Goal: Find contact information: Find contact information

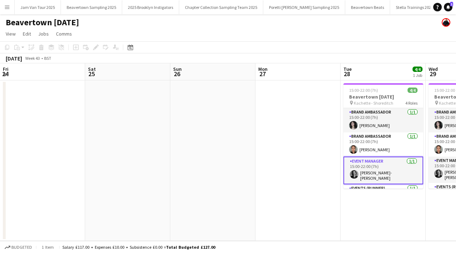
scroll to position [16, 0]
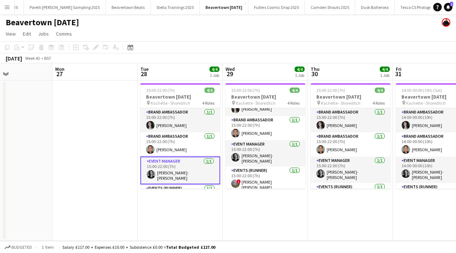
click at [8, 7] on app-icon "Menu" at bounding box center [7, 7] width 6 height 6
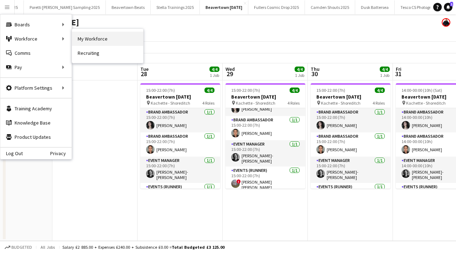
click at [87, 44] on link "My Workforce" at bounding box center [107, 39] width 71 height 14
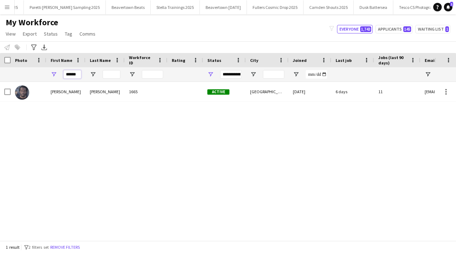
drag, startPoint x: 79, startPoint y: 74, endPoint x: 66, endPoint y: 73, distance: 12.8
click at [66, 73] on input "******" at bounding box center [72, 74] width 18 height 9
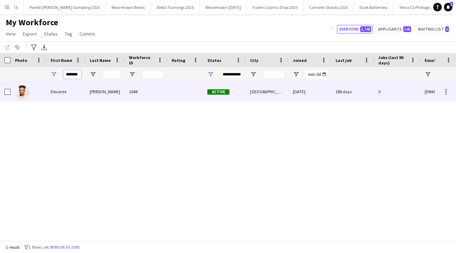
type input "*******"
click at [82, 96] on div "Devante" at bounding box center [65, 92] width 39 height 20
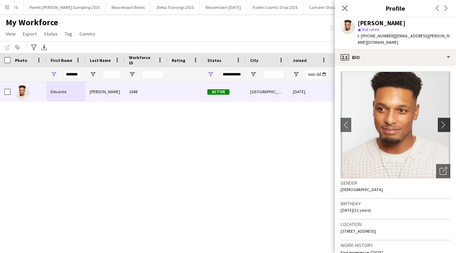
click at [440, 118] on button "chevron-right" at bounding box center [445, 125] width 14 height 14
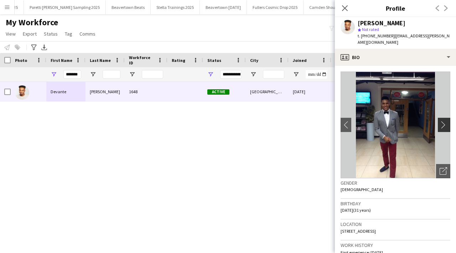
click at [441, 121] on app-icon "chevron-right" at bounding box center [445, 124] width 11 height 7
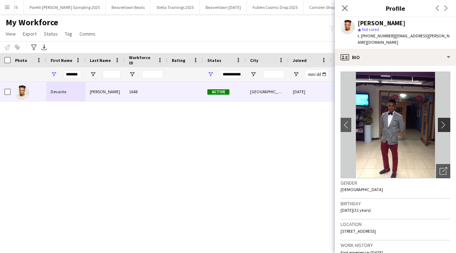
click at [441, 121] on app-icon "chevron-right" at bounding box center [445, 124] width 11 height 7
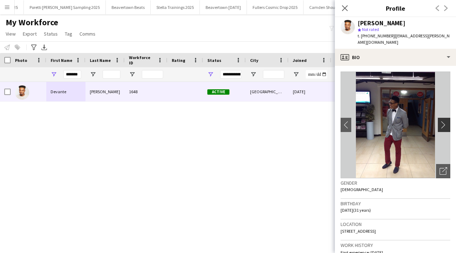
click at [441, 121] on app-icon "chevron-right" at bounding box center [445, 124] width 11 height 7
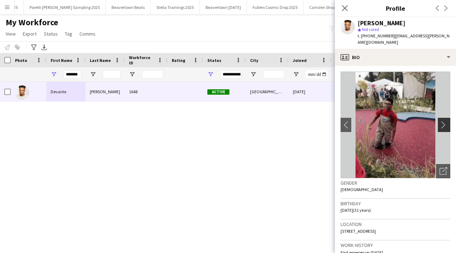
click at [442, 121] on app-icon "chevron-right" at bounding box center [445, 124] width 11 height 7
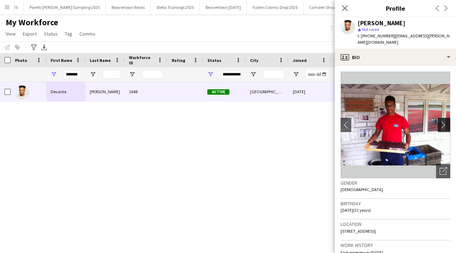
click at [442, 121] on app-icon "chevron-right" at bounding box center [445, 124] width 11 height 7
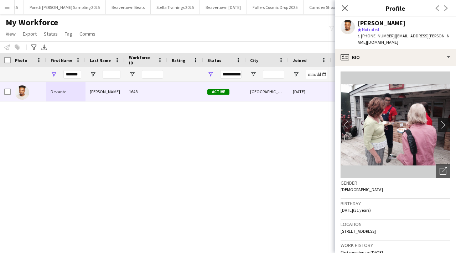
click at [442, 121] on app-icon "chevron-right" at bounding box center [445, 124] width 11 height 7
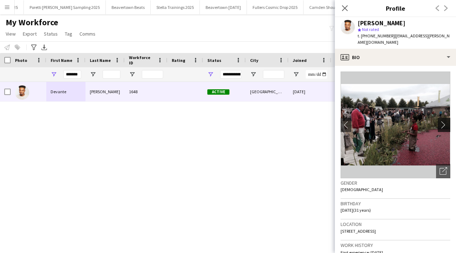
click at [442, 121] on app-icon "chevron-right" at bounding box center [445, 124] width 11 height 7
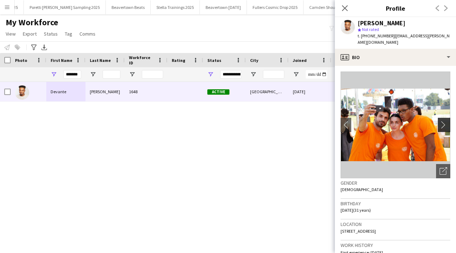
click at [442, 121] on app-icon "chevron-right" at bounding box center [445, 124] width 11 height 7
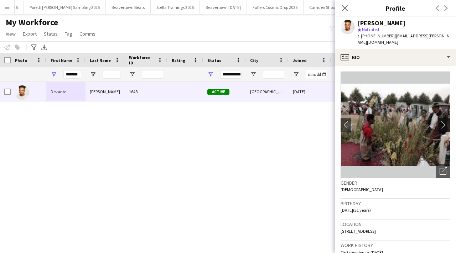
click at [442, 121] on app-icon "chevron-right" at bounding box center [445, 124] width 11 height 7
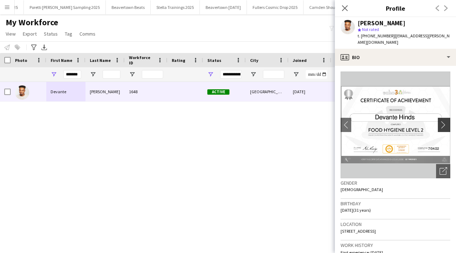
click at [442, 121] on app-icon "chevron-right" at bounding box center [445, 124] width 11 height 7
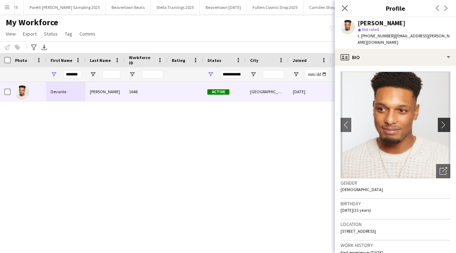
click at [442, 121] on app-icon "chevron-right" at bounding box center [445, 124] width 11 height 7
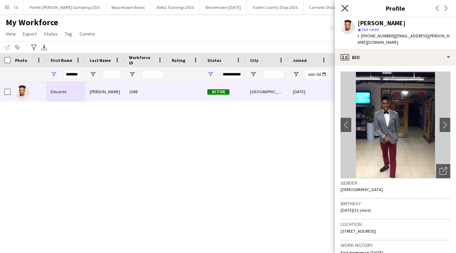
click at [344, 6] on icon "Close pop-in" at bounding box center [344, 8] width 7 height 7
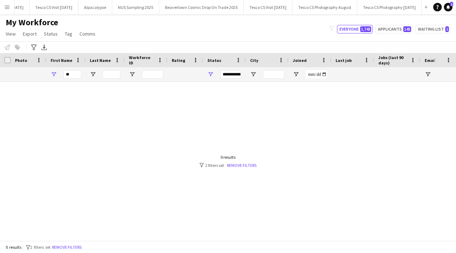
type input "*"
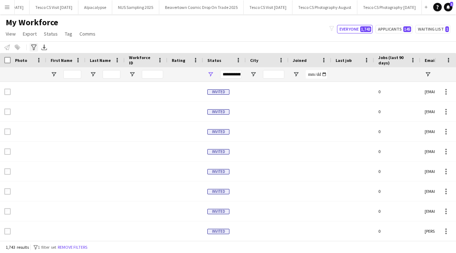
click at [35, 49] on icon "Advanced filters" at bounding box center [34, 48] width 6 height 6
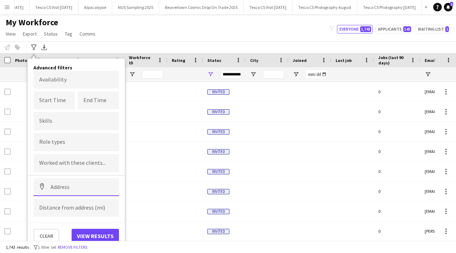
click at [70, 189] on input at bounding box center [75, 187] width 85 height 18
paste input "**********"
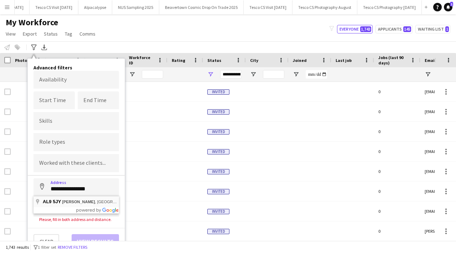
type input "**********"
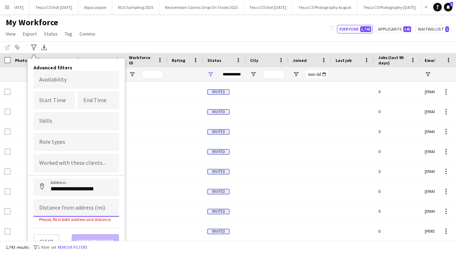
click at [79, 205] on input at bounding box center [75, 208] width 85 height 18
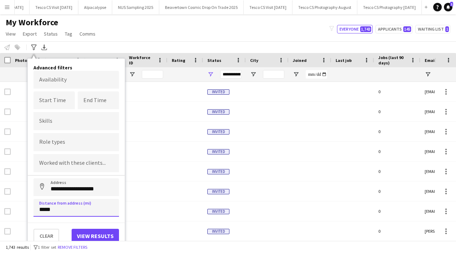
type input "*****"
click at [105, 234] on button "View results" at bounding box center [95, 236] width 47 height 14
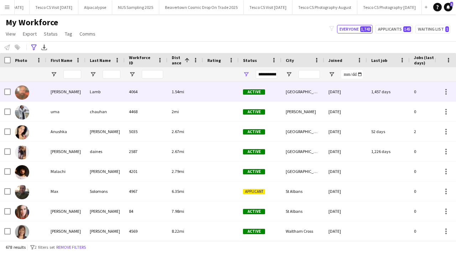
click at [159, 90] on div "4064" at bounding box center [146, 92] width 43 height 20
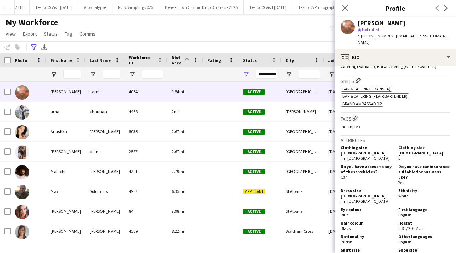
scroll to position [436, 0]
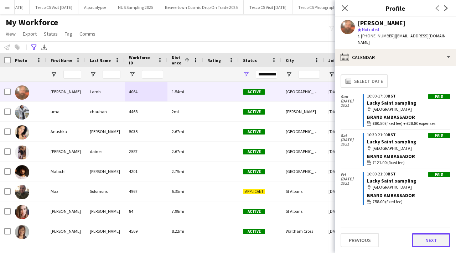
click at [425, 236] on button "Next" at bounding box center [431, 240] width 38 height 14
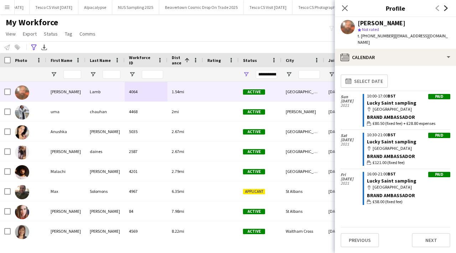
click at [443, 8] on icon "Next" at bounding box center [446, 8] width 6 height 6
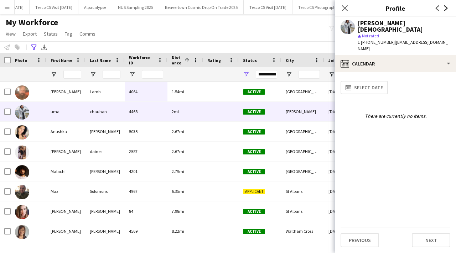
click at [444, 9] on icon "Next" at bounding box center [446, 8] width 6 height 6
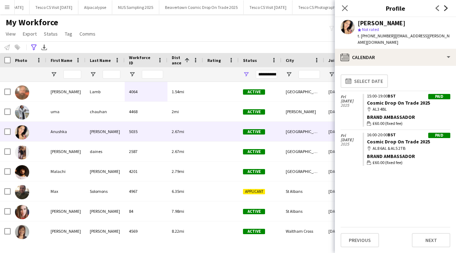
click at [445, 9] on icon "Next" at bounding box center [446, 8] width 6 height 6
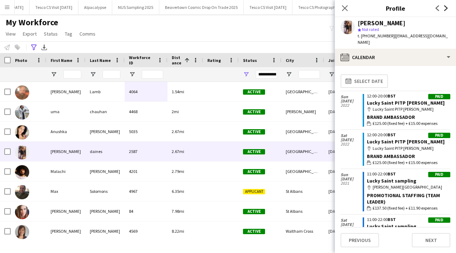
click at [446, 9] on icon at bounding box center [446, 8] width 4 height 6
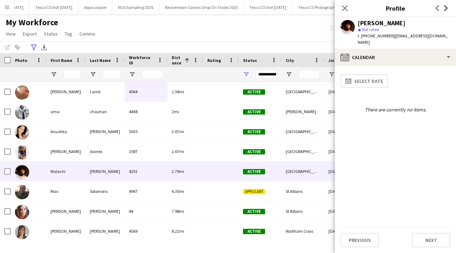
click at [447, 9] on icon "Next" at bounding box center [446, 8] width 6 height 6
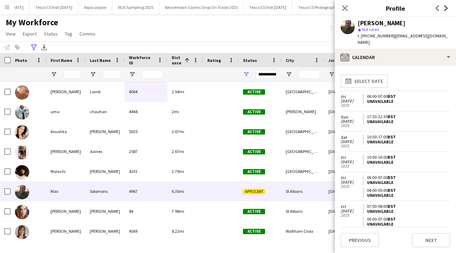
click at [445, 9] on icon "Next" at bounding box center [446, 8] width 6 height 6
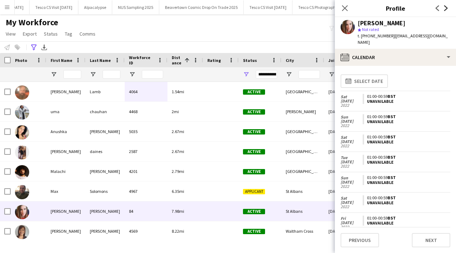
click at [445, 9] on icon "Next" at bounding box center [446, 8] width 6 height 6
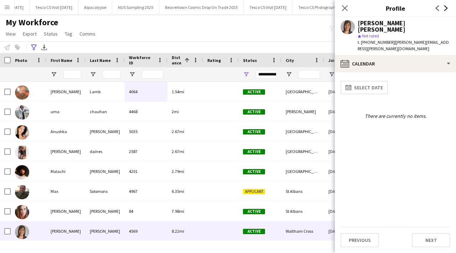
click at [446, 9] on icon at bounding box center [446, 8] width 4 height 6
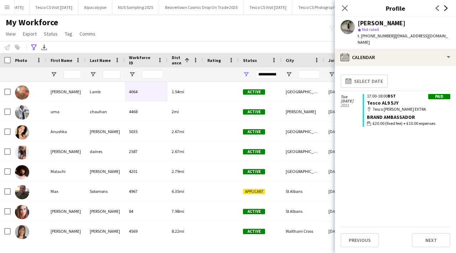
click at [444, 7] on icon "Next" at bounding box center [446, 8] width 6 height 6
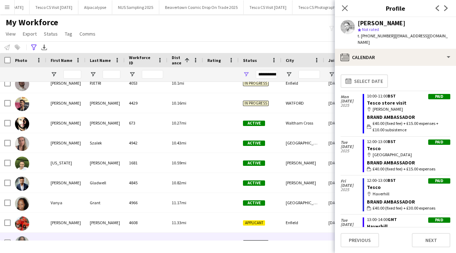
scroll to position [0, 0]
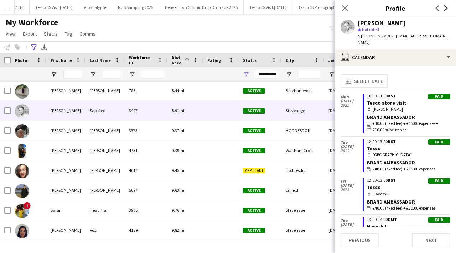
click at [443, 9] on icon "Next" at bounding box center [446, 8] width 6 height 6
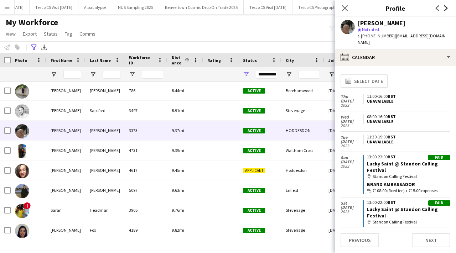
click at [446, 9] on icon at bounding box center [446, 8] width 4 height 6
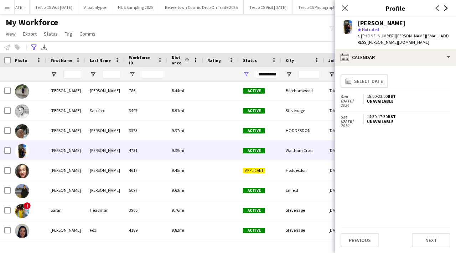
click at [447, 9] on icon "Next" at bounding box center [446, 8] width 6 height 6
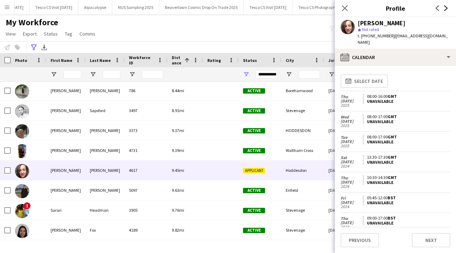
click at [447, 9] on icon "Next" at bounding box center [446, 8] width 6 height 6
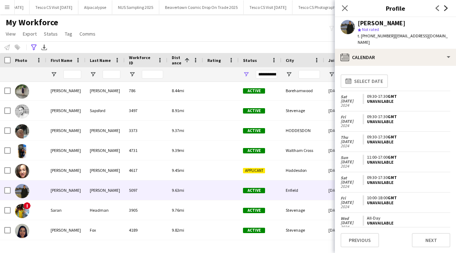
click at [447, 9] on icon "Next" at bounding box center [446, 8] width 6 height 6
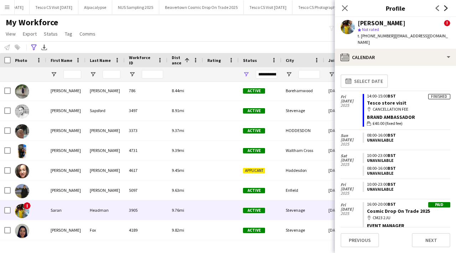
click at [447, 9] on icon "Next" at bounding box center [446, 8] width 6 height 6
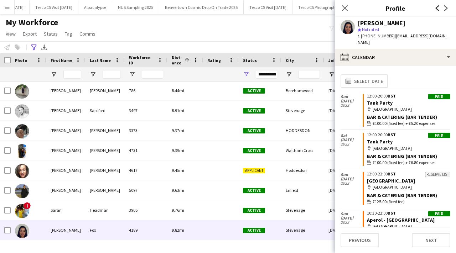
click at [438, 8] on icon "Previous" at bounding box center [438, 8] width 6 height 6
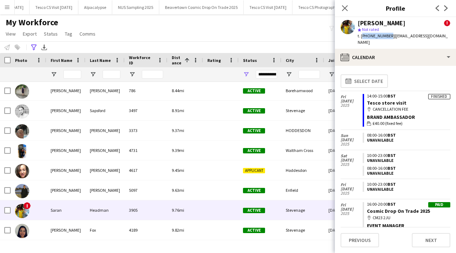
drag, startPoint x: 361, startPoint y: 37, endPoint x: 387, endPoint y: 36, distance: 26.0
click at [387, 36] on span "t. [PHONE_NUMBER]" at bounding box center [376, 35] width 37 height 5
copy span "[PHONE_NUMBER]"
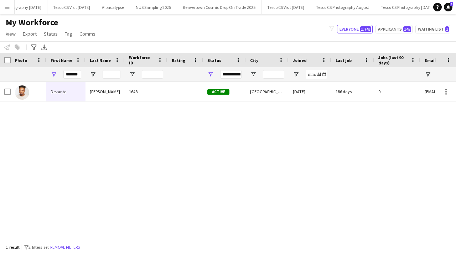
scroll to position [0, 653]
click at [171, 7] on button "NUS Sampling 2025 Close" at bounding box center [149, 7] width 47 height 14
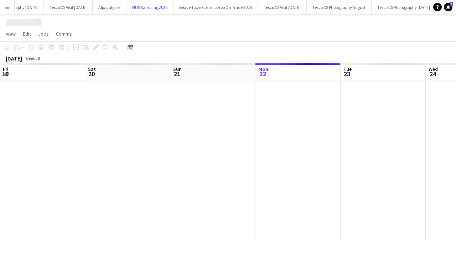
scroll to position [0, 170]
